Goal: Transaction & Acquisition: Download file/media

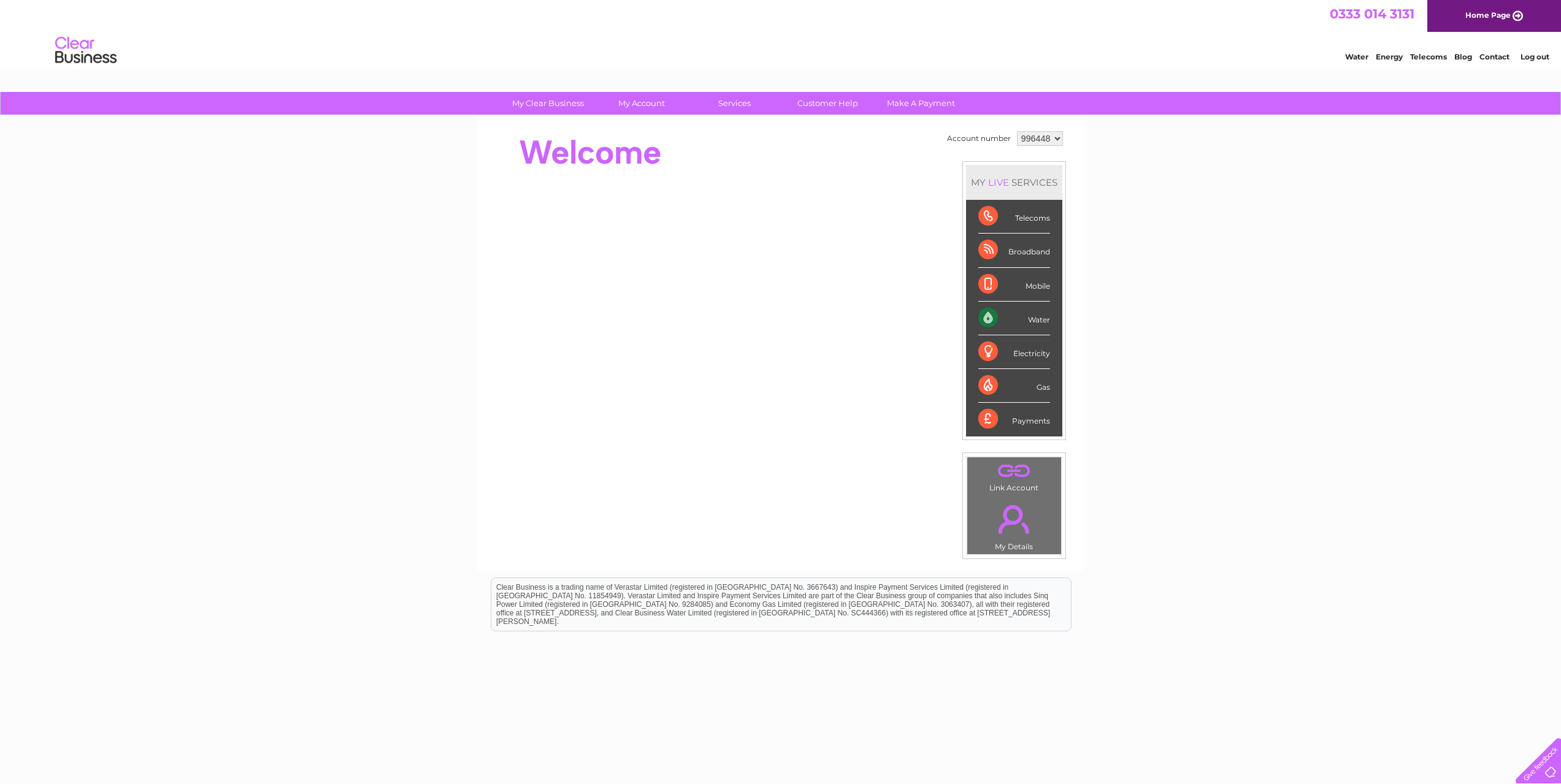
click at [1020, 314] on div "Water" at bounding box center [1014, 318] width 71 height 34
click at [645, 130] on link "Bills and Payments" at bounding box center [646, 128] width 101 height 24
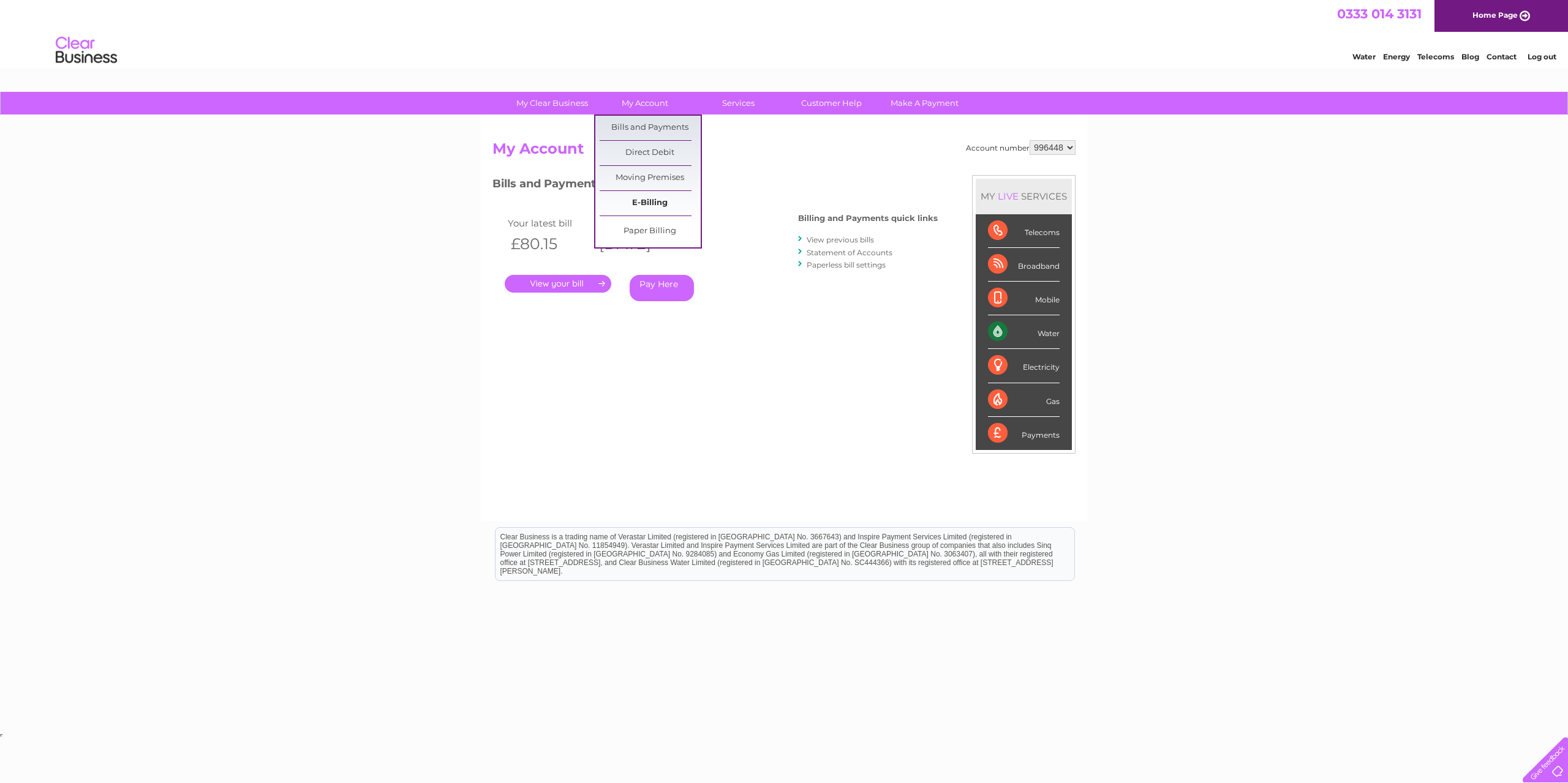
click at [639, 199] on link "E-Billing" at bounding box center [650, 203] width 101 height 24
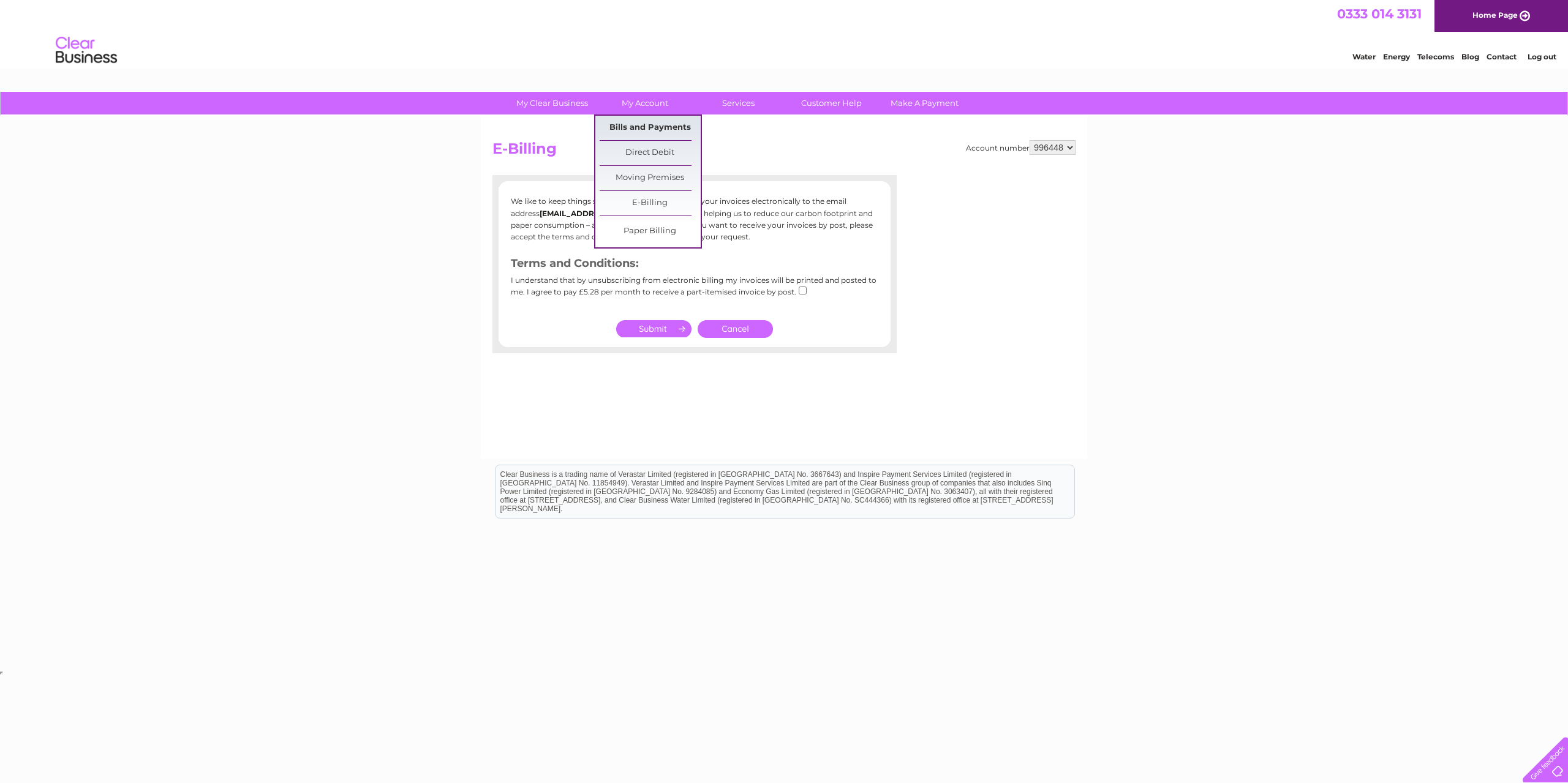
click at [652, 125] on link "Bills and Payments" at bounding box center [650, 127] width 101 height 24
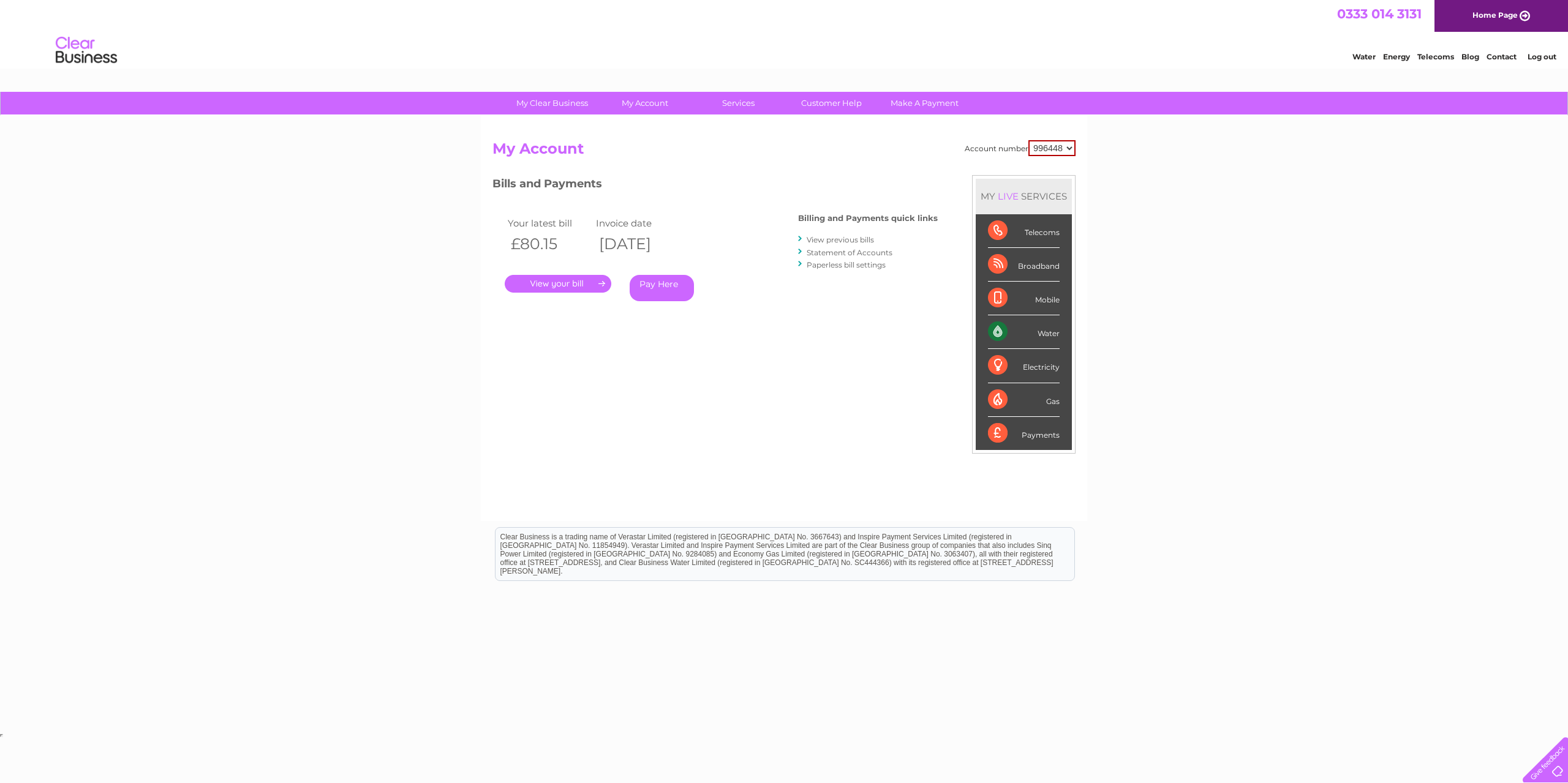
click at [560, 283] on link "." at bounding box center [557, 283] width 106 height 18
click at [819, 240] on link "View previous bills" at bounding box center [840, 240] width 67 height 9
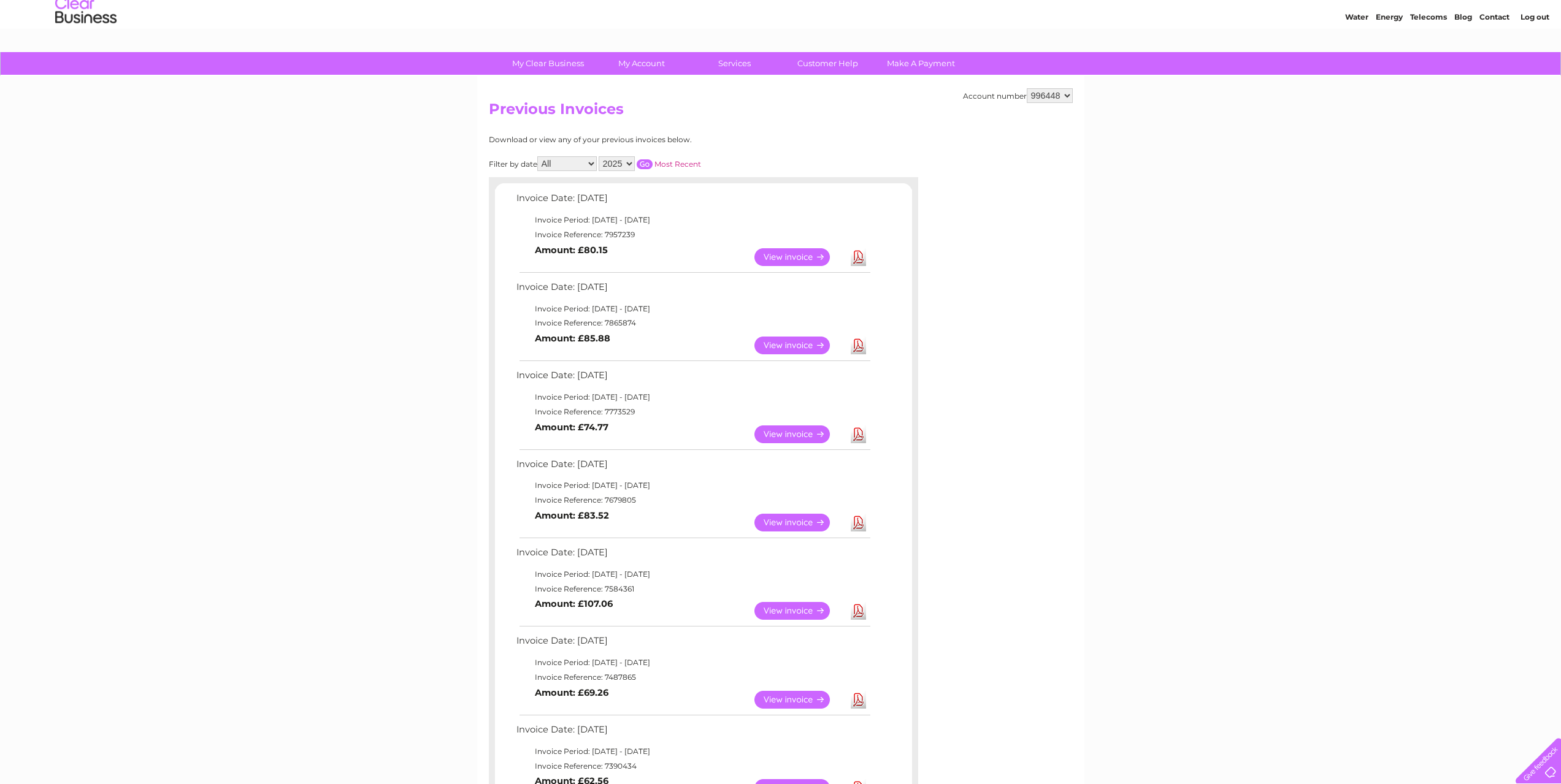
scroll to position [61, 0]
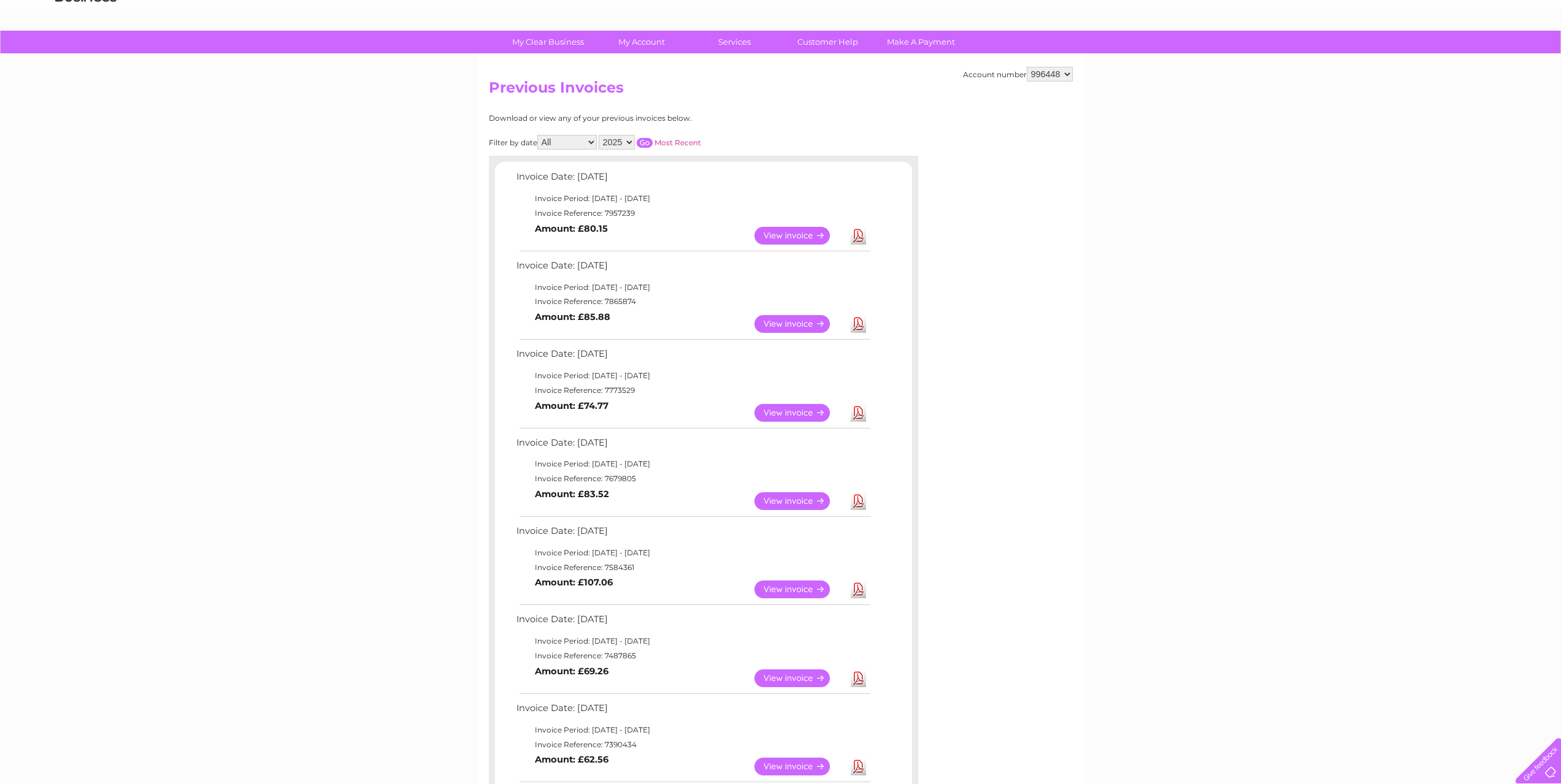
click at [794, 236] on link "View" at bounding box center [800, 235] width 90 height 18
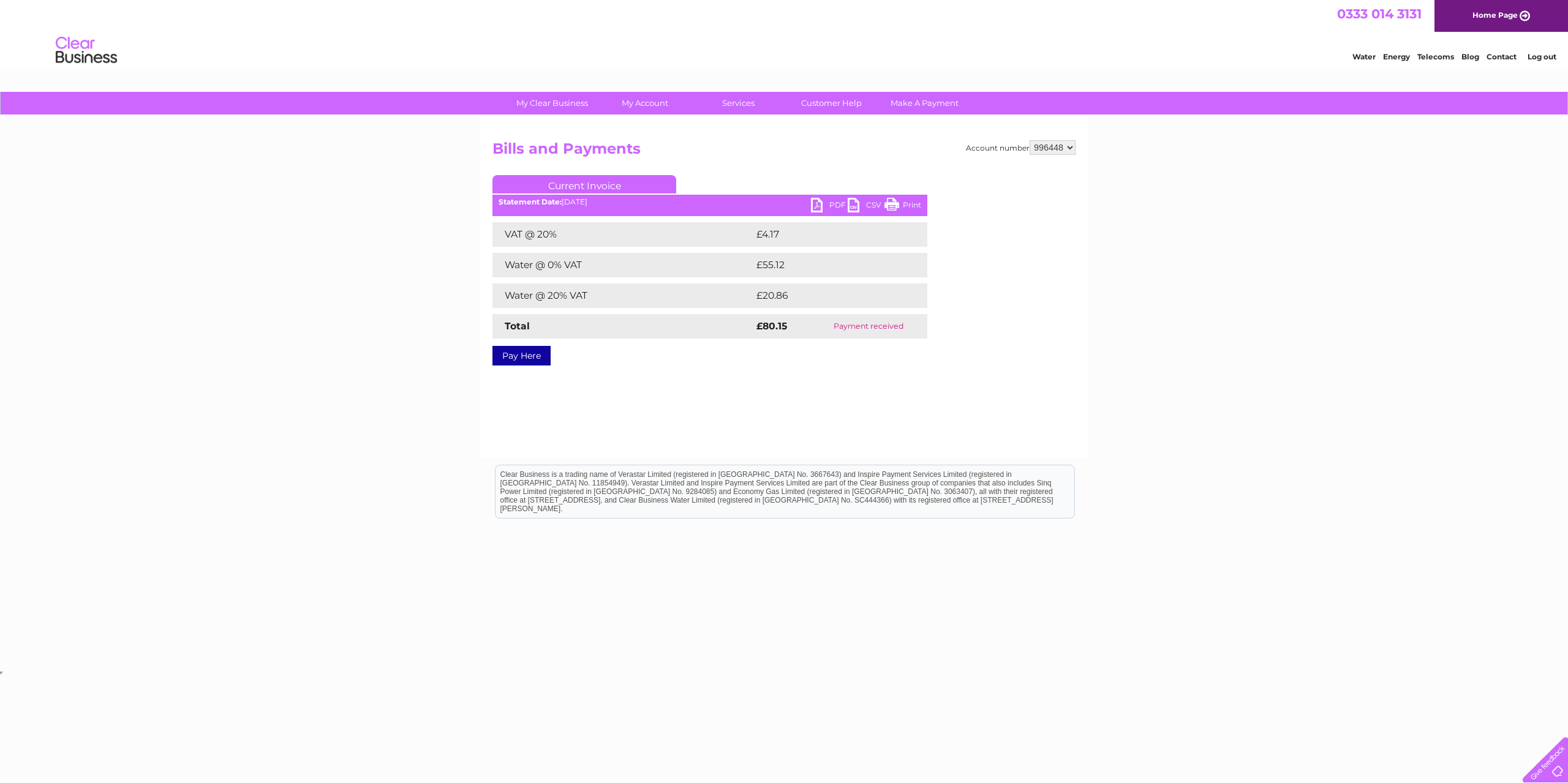
click at [821, 205] on link "PDF" at bounding box center [830, 207] width 37 height 18
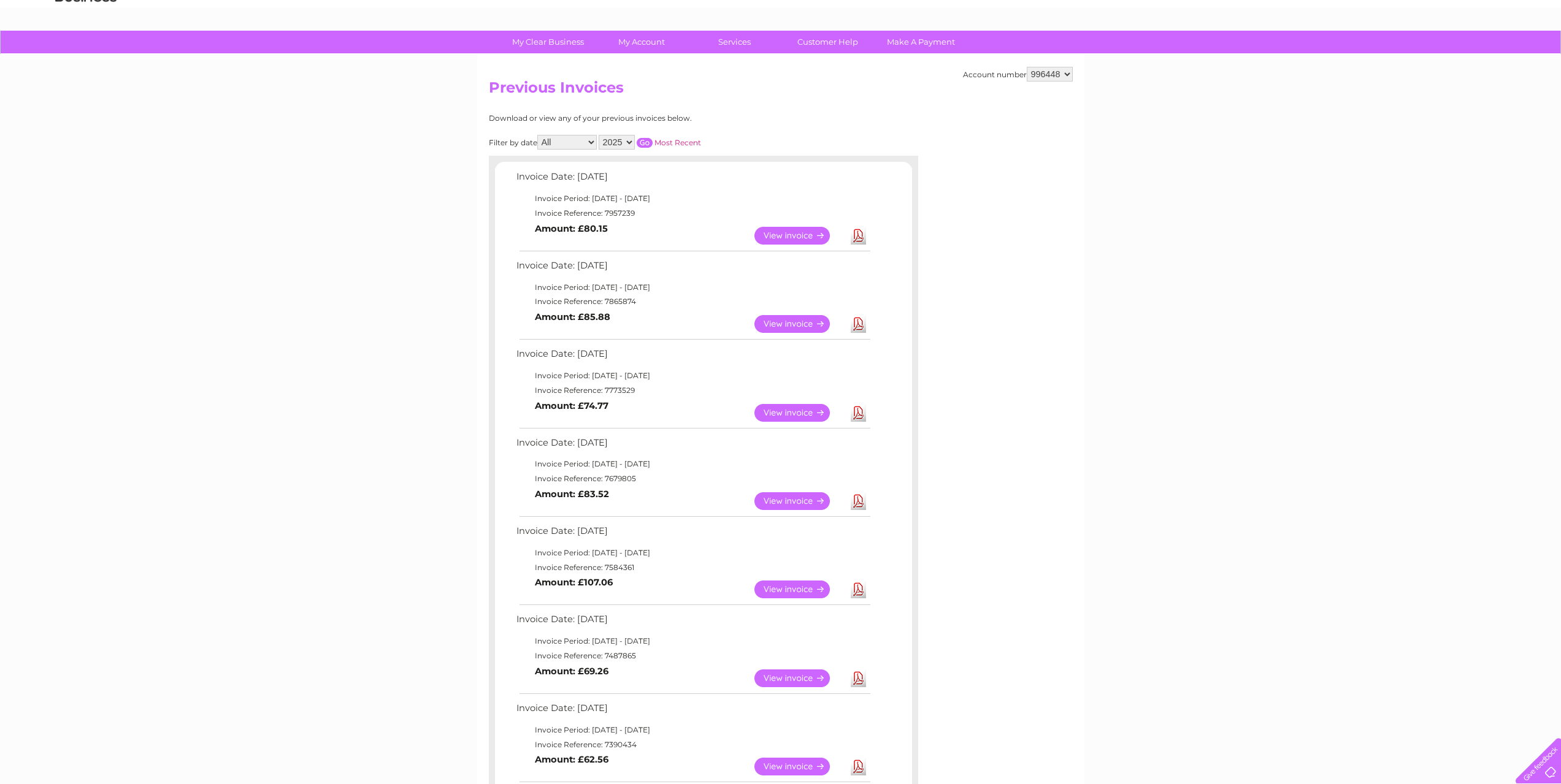
click at [863, 236] on link "Download" at bounding box center [858, 235] width 15 height 18
click at [853, 321] on link "Download" at bounding box center [858, 324] width 15 height 18
click at [865, 411] on link "Download" at bounding box center [858, 412] width 15 height 18
click at [859, 504] on link "Download" at bounding box center [858, 501] width 15 height 18
click at [862, 597] on link "Download" at bounding box center [858, 589] width 15 height 18
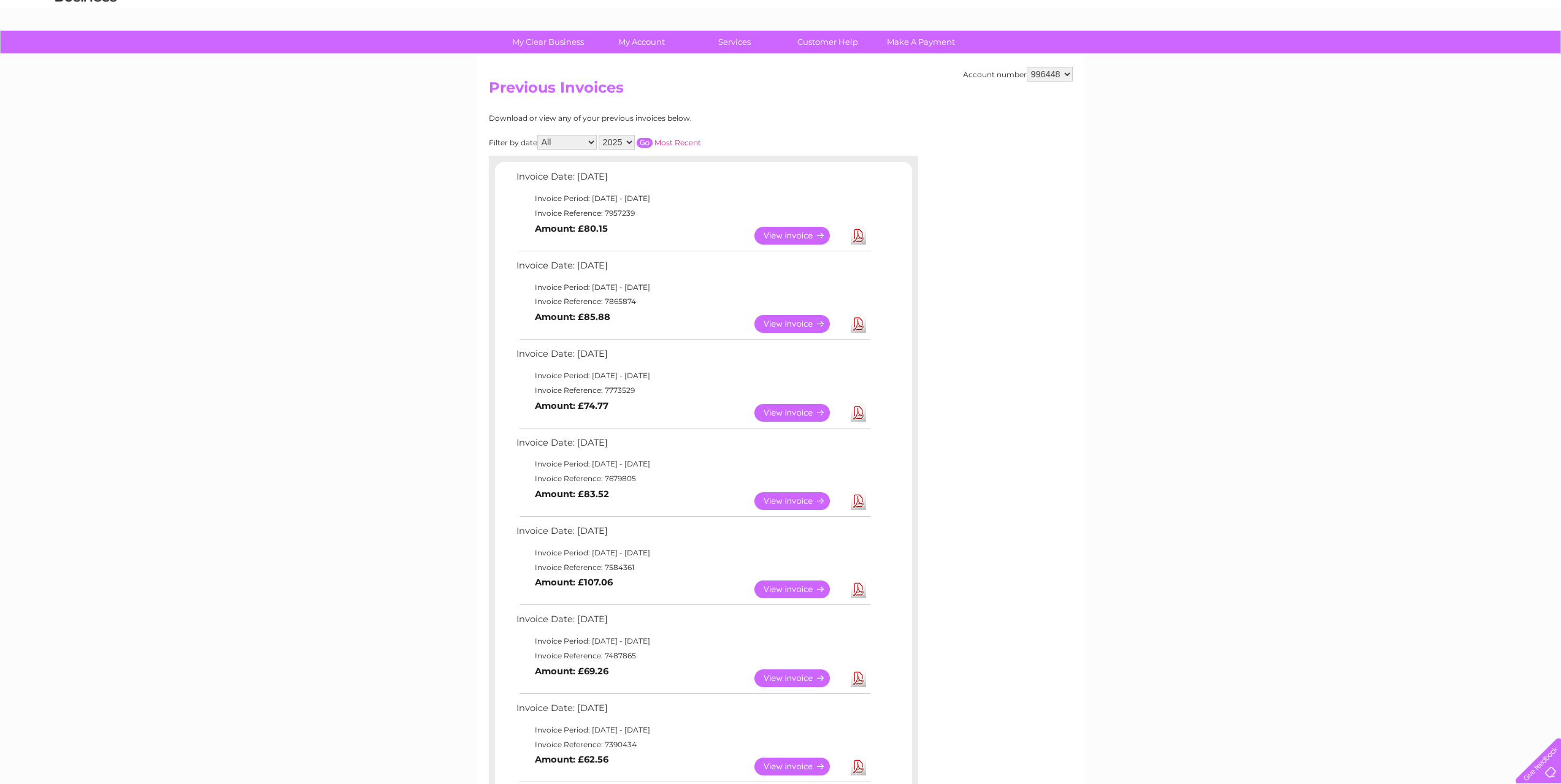
click at [861, 679] on link "Download" at bounding box center [858, 678] width 15 height 18
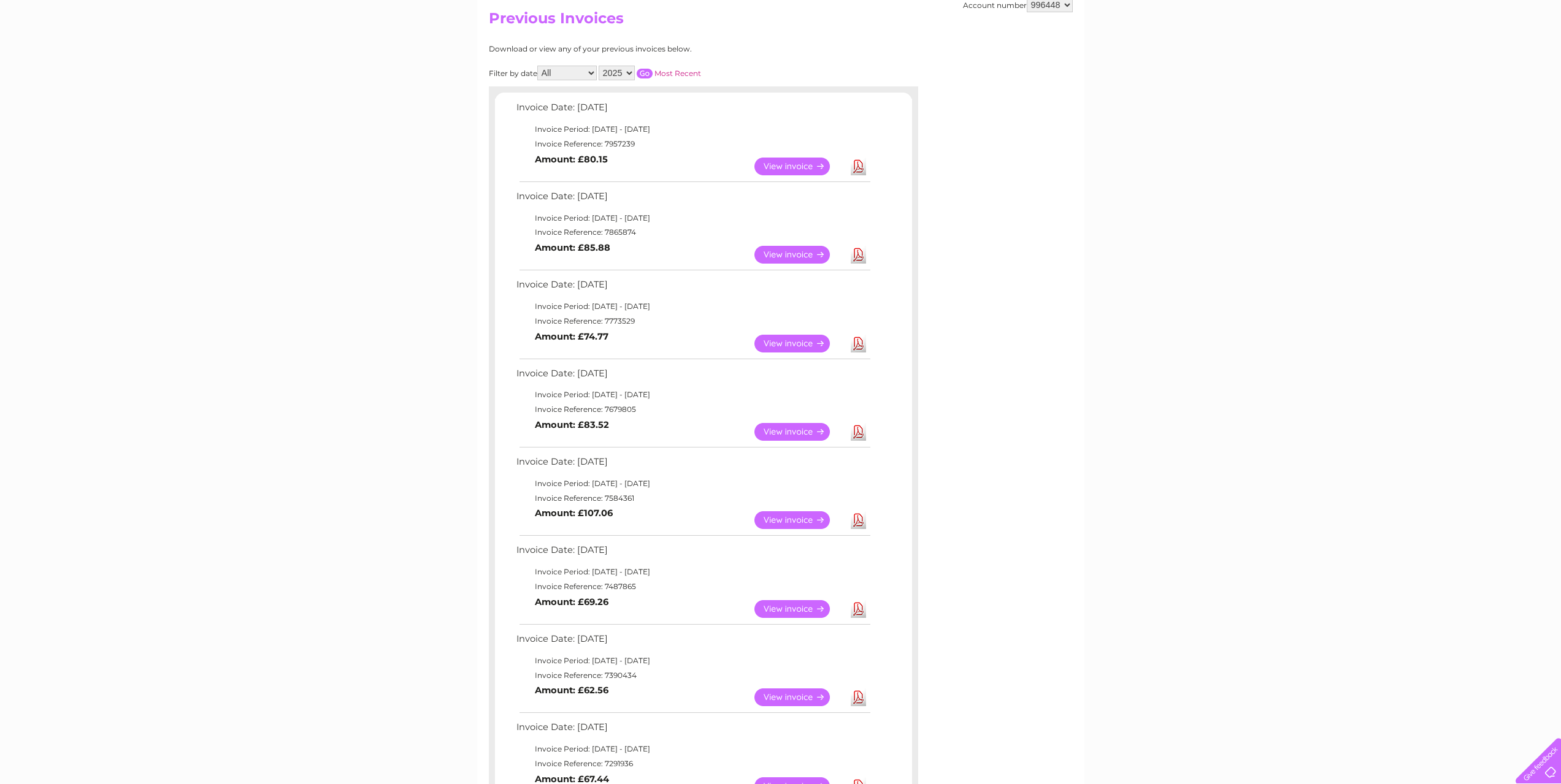
scroll to position [184, 0]
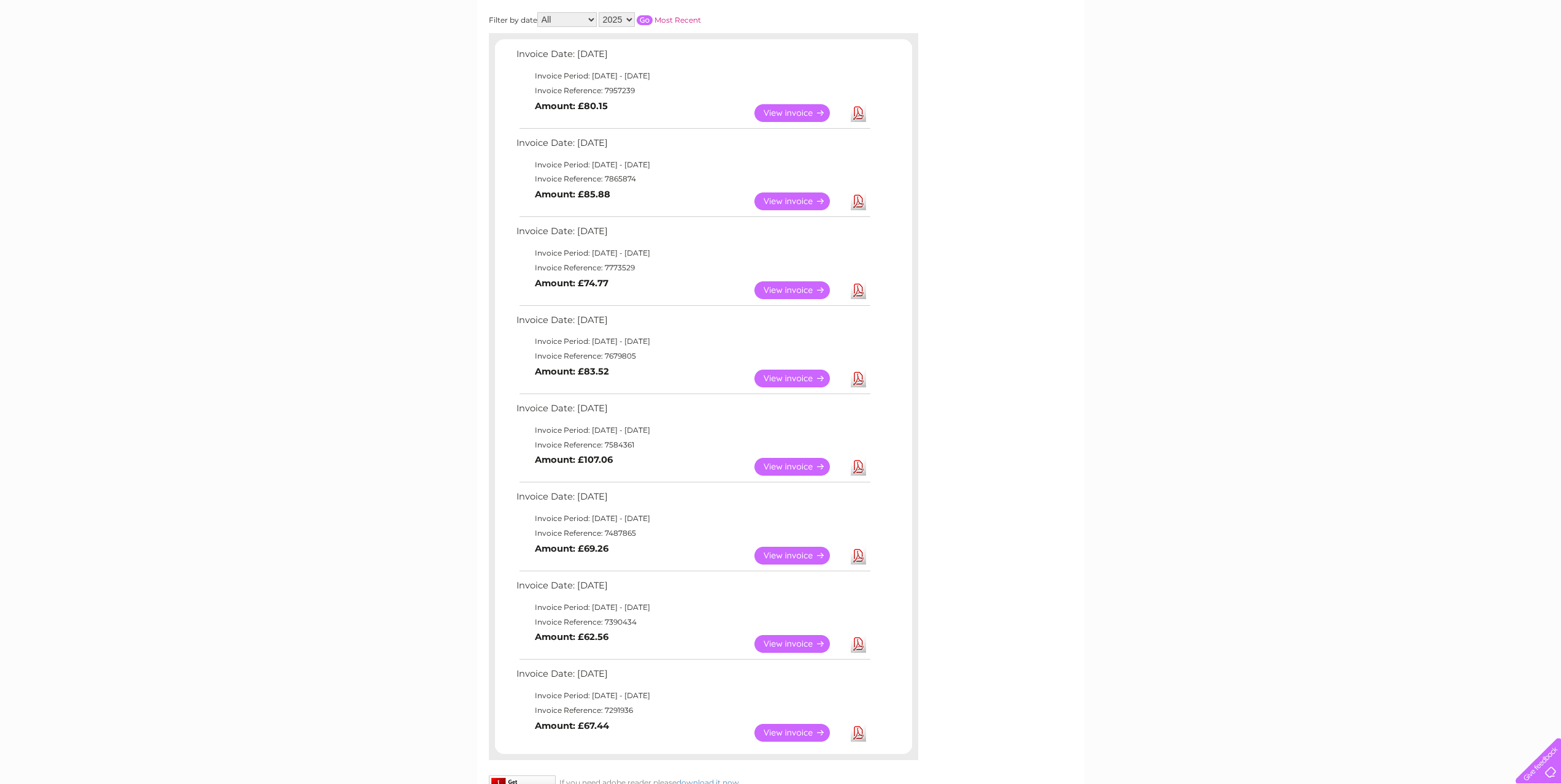
click at [857, 649] on link "Download" at bounding box center [858, 644] width 15 height 18
click at [863, 732] on link "Download" at bounding box center [858, 732] width 15 height 18
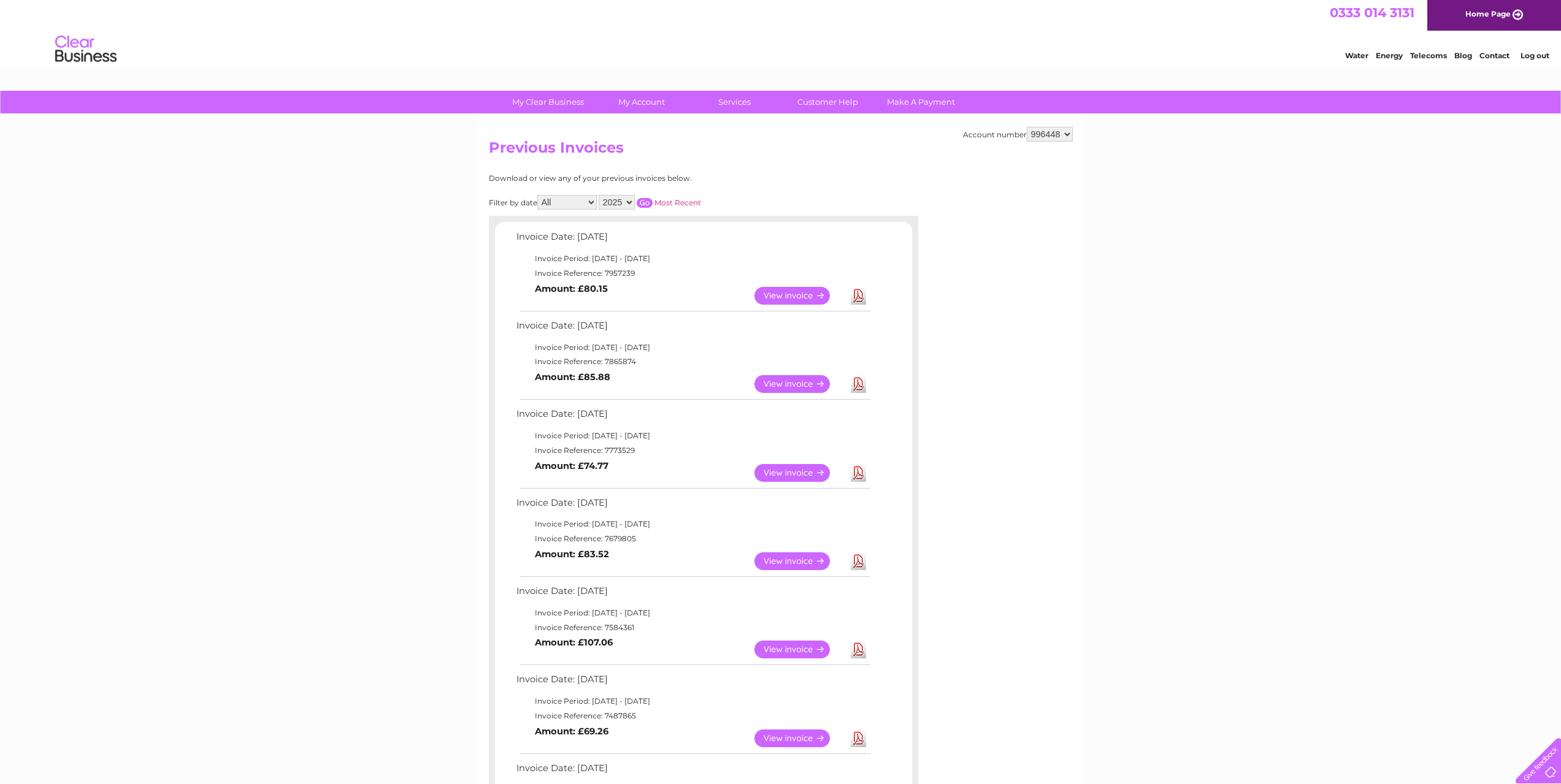
scroll to position [0, 0]
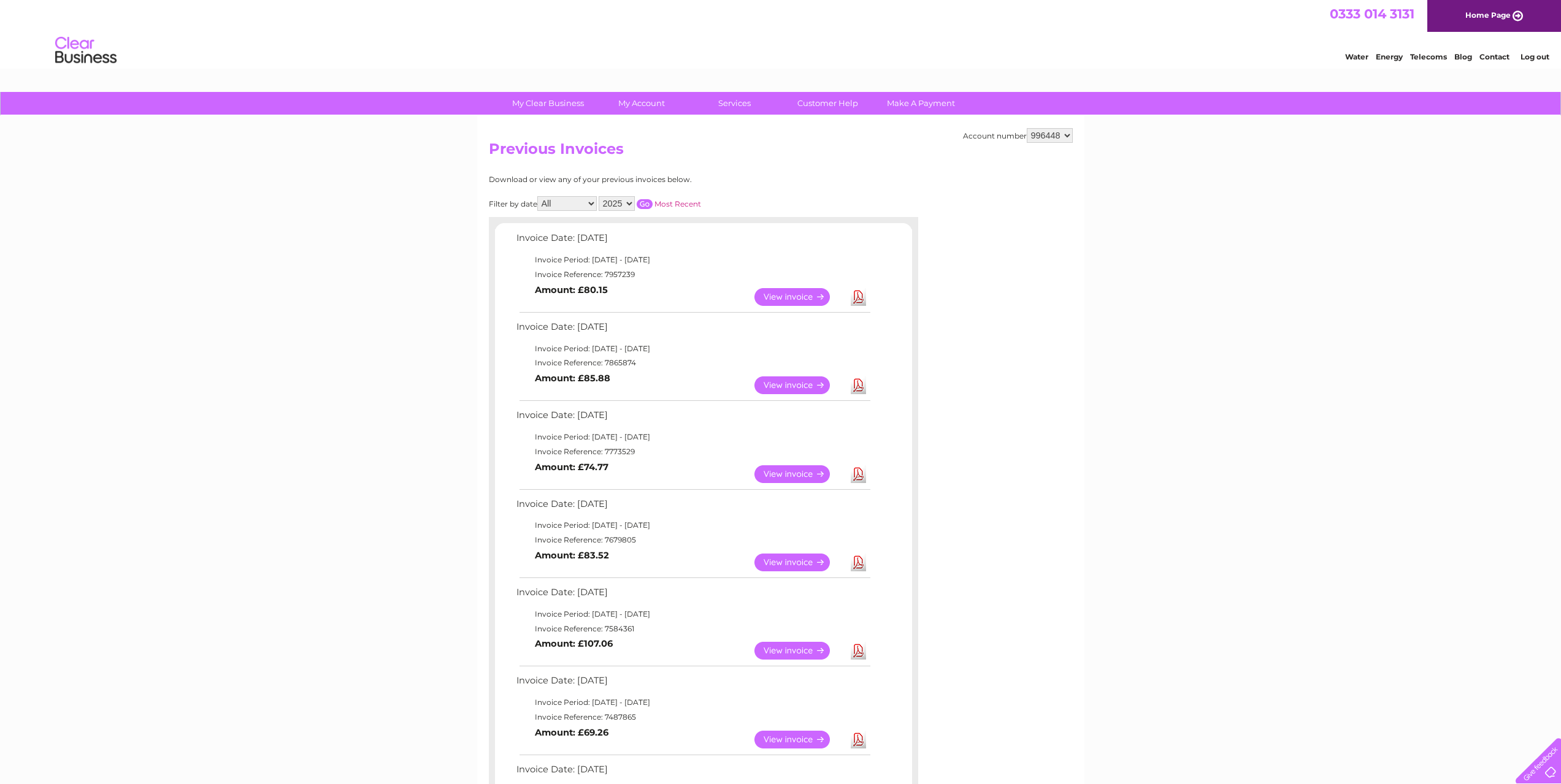
click at [859, 475] on link "Download" at bounding box center [858, 474] width 15 height 18
click at [858, 563] on link "Download" at bounding box center [858, 562] width 15 height 18
click at [862, 648] on link "Download" at bounding box center [858, 650] width 15 height 18
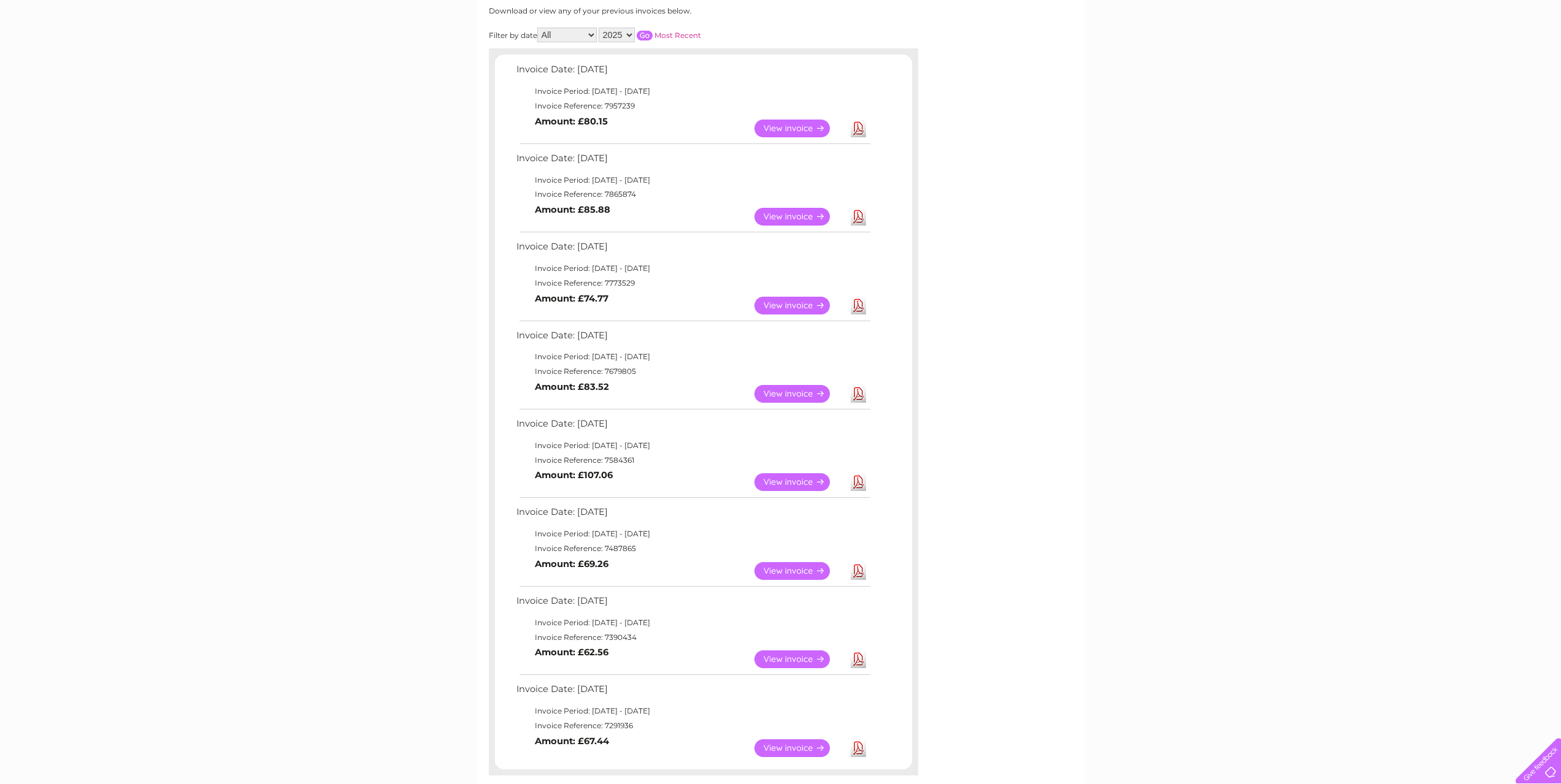
scroll to position [184, 0]
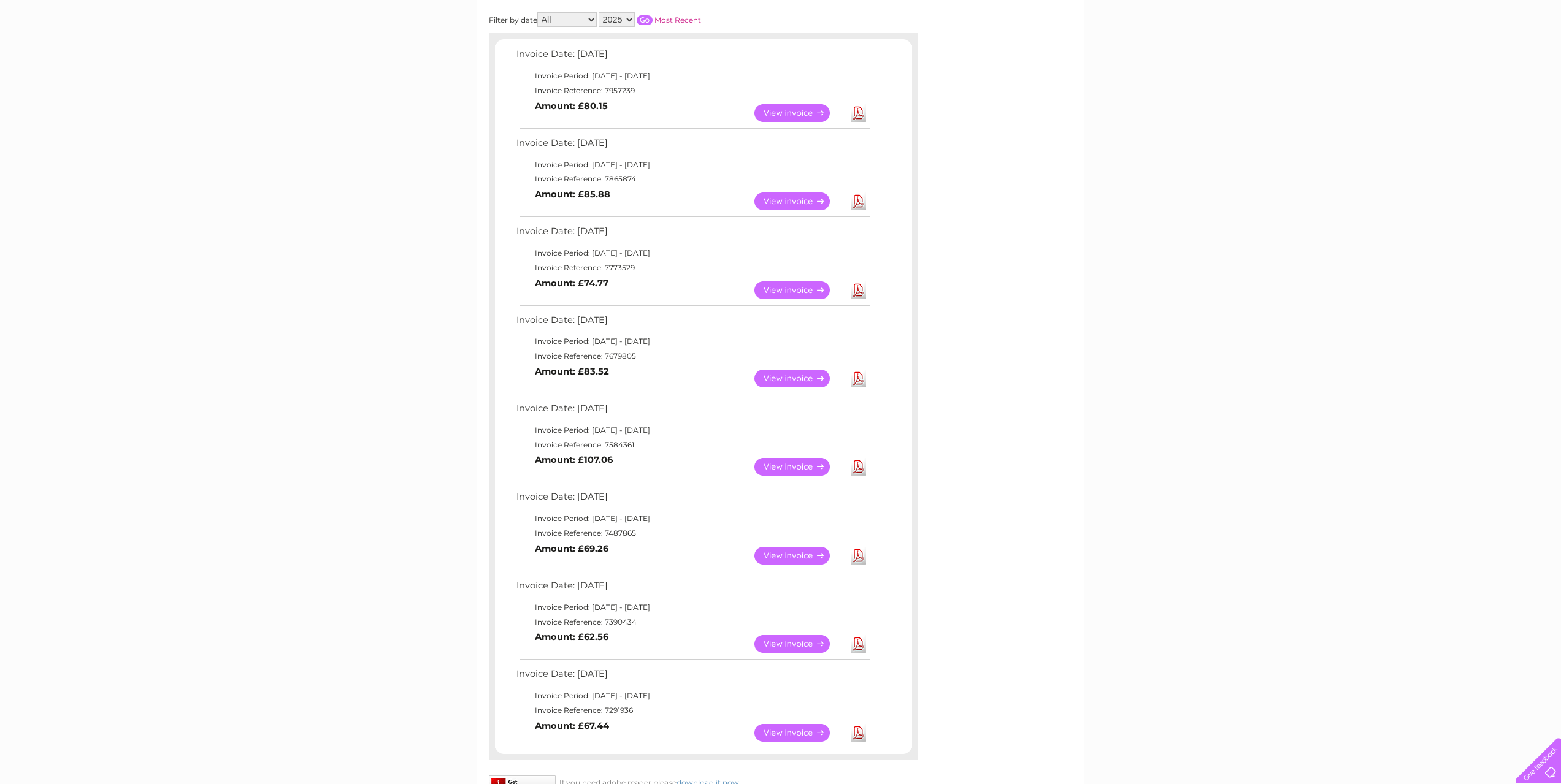
click at [859, 557] on link "Download" at bounding box center [858, 555] width 15 height 18
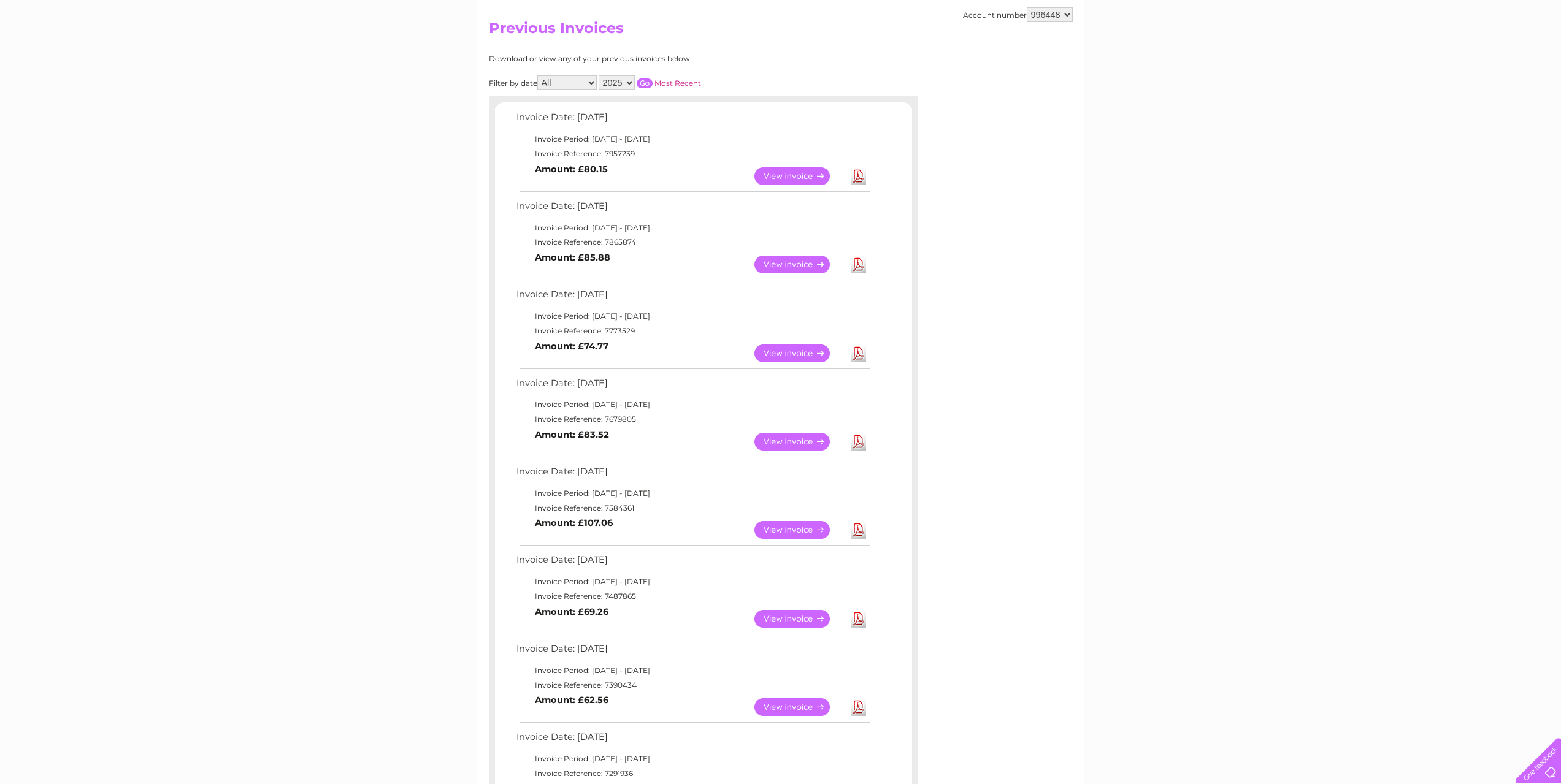
scroll to position [61, 0]
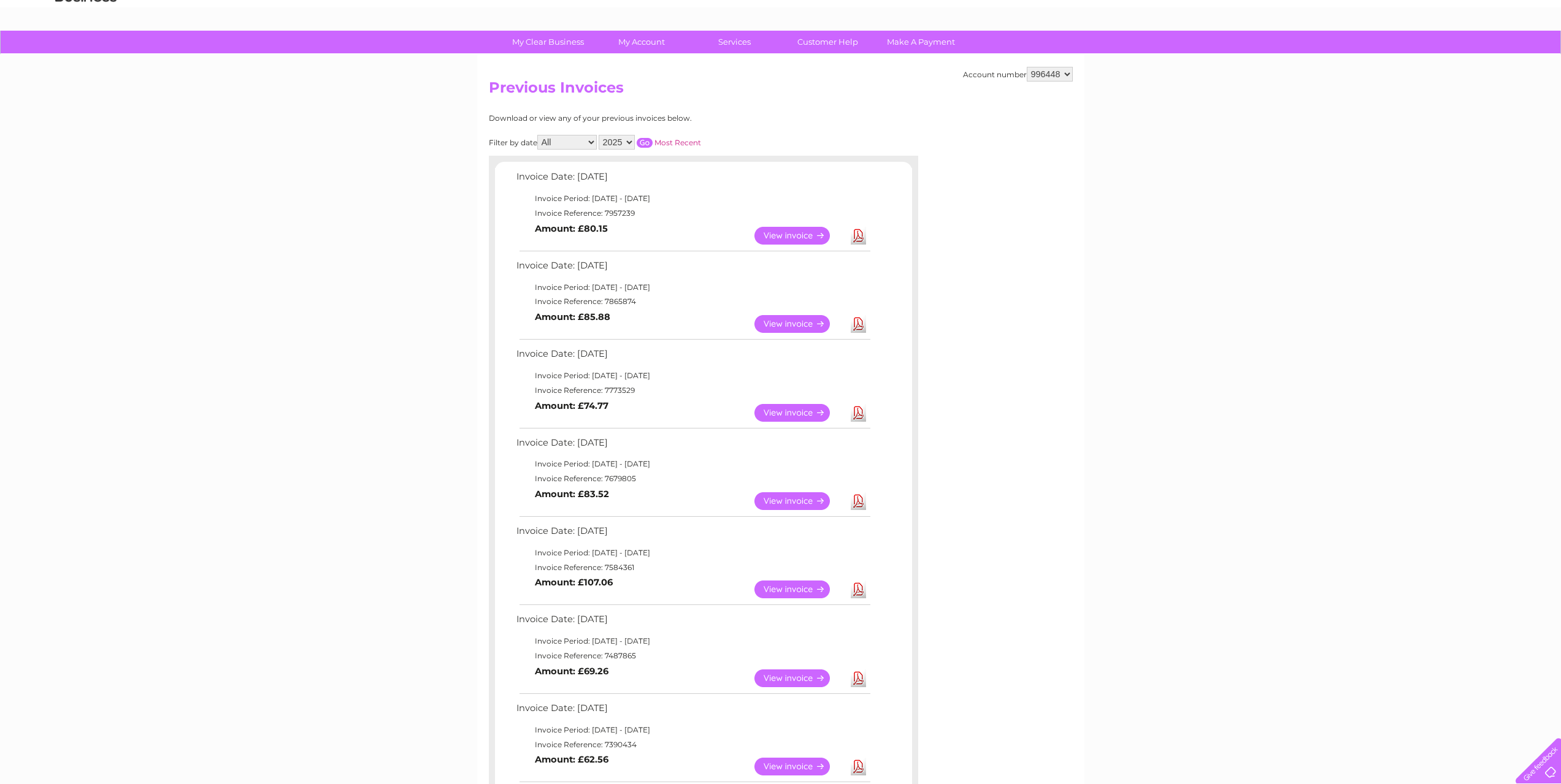
click at [619, 139] on select "2025 2024 2023 2022" at bounding box center [616, 142] width 36 height 15
click at [600, 135] on select "2025 2024 2023 2022" at bounding box center [616, 142] width 36 height 15
click at [650, 140] on input "button" at bounding box center [645, 143] width 16 height 10
click at [611, 144] on select "2025 2024 2023 2022" at bounding box center [616, 142] width 36 height 15
select select "2025"
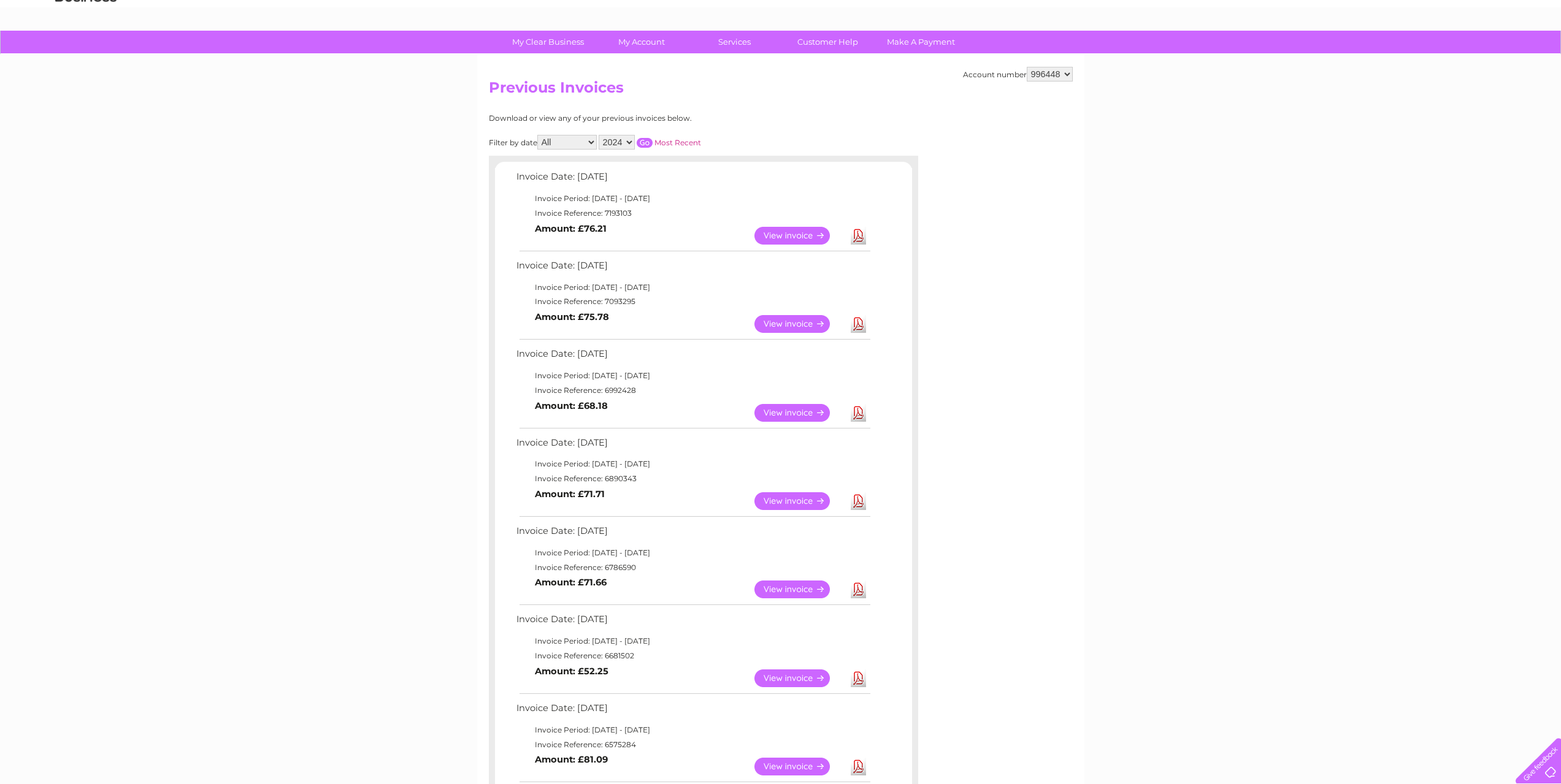
click at [600, 135] on select "2025 2024 2023 2022" at bounding box center [616, 142] width 36 height 15
click at [646, 143] on input "button" at bounding box center [645, 143] width 16 height 10
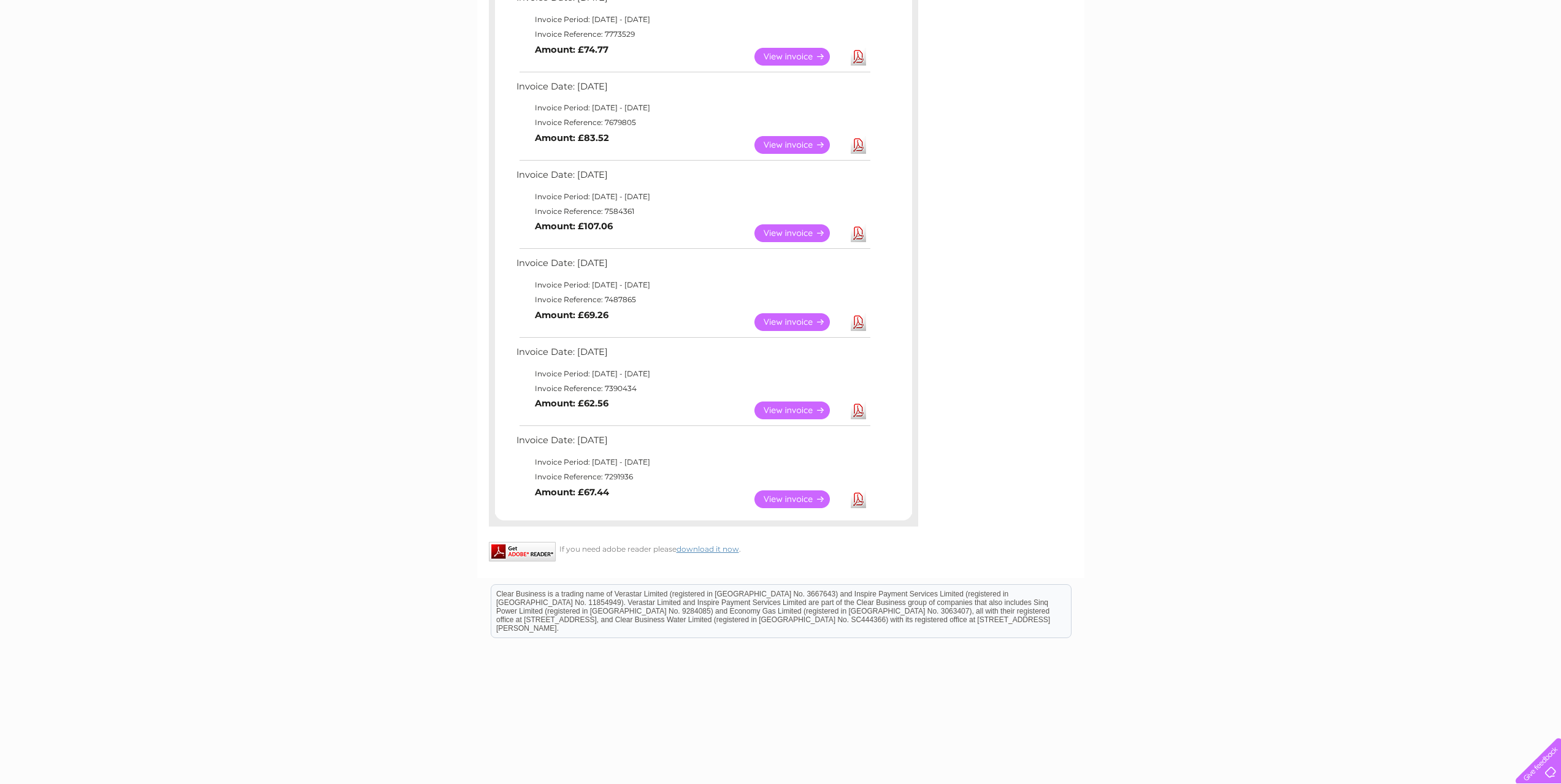
scroll to position [430, 0]
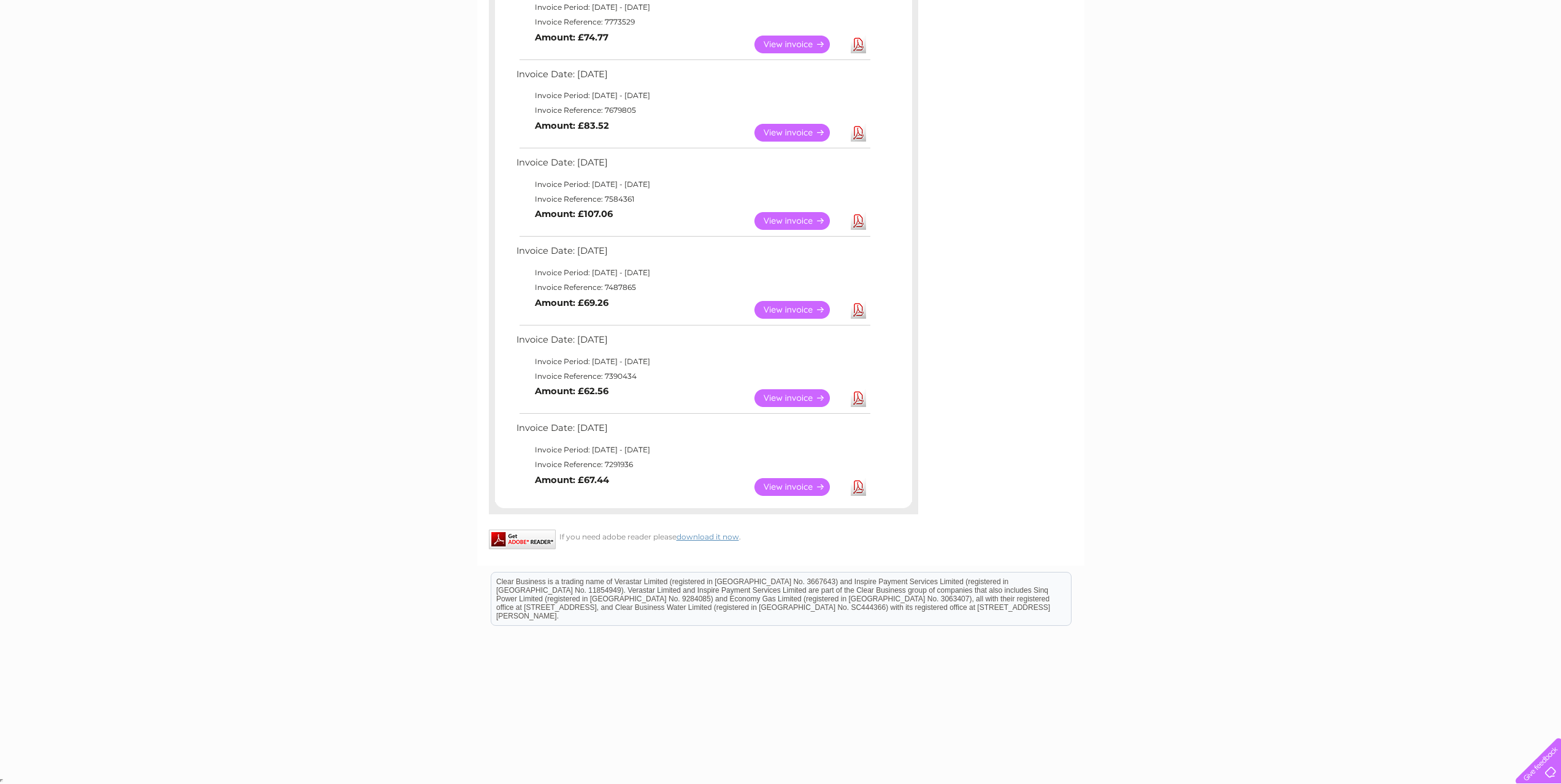
click at [856, 399] on link "Download" at bounding box center [858, 398] width 15 height 18
